Goal: Task Accomplishment & Management: Use online tool/utility

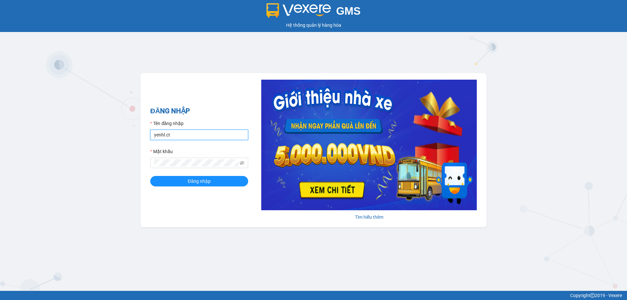
click at [184, 137] on input "yenhl.ct" at bounding box center [199, 135] width 98 height 10
type input "hienhl.ct"
drag, startPoint x: 191, startPoint y: 184, endPoint x: 192, endPoint y: 179, distance: 5.0
click at [191, 183] on span "Đăng nhập" at bounding box center [199, 181] width 23 height 7
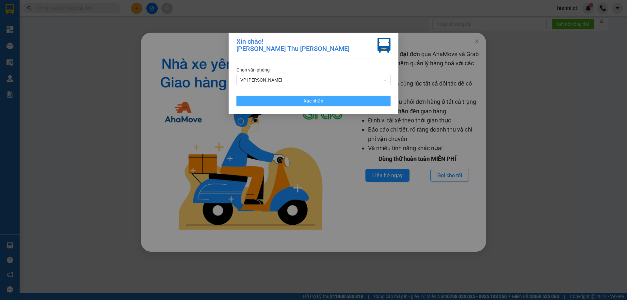
click at [315, 101] on span "Xác nhận" at bounding box center [314, 100] width 20 height 7
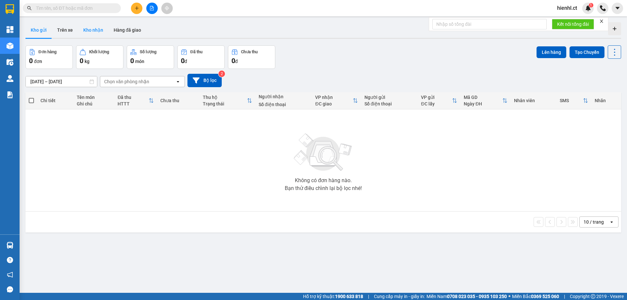
click at [92, 32] on button "Kho nhận" at bounding box center [93, 30] width 30 height 16
